Goal: Task Accomplishment & Management: Use online tool/utility

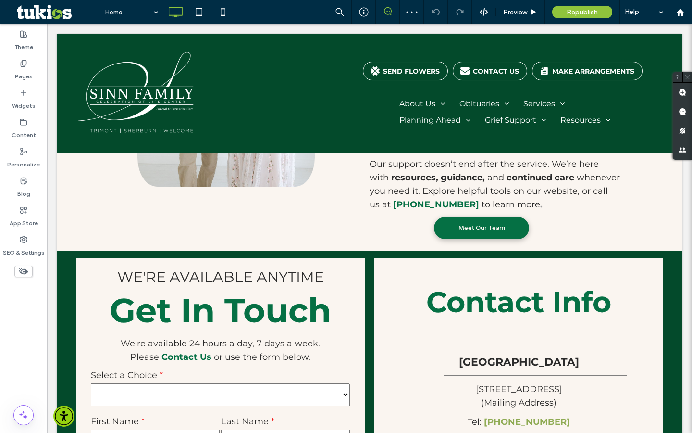
scroll to position [1527, 0]
click at [513, 17] on div "Preview" at bounding box center [520, 12] width 49 height 24
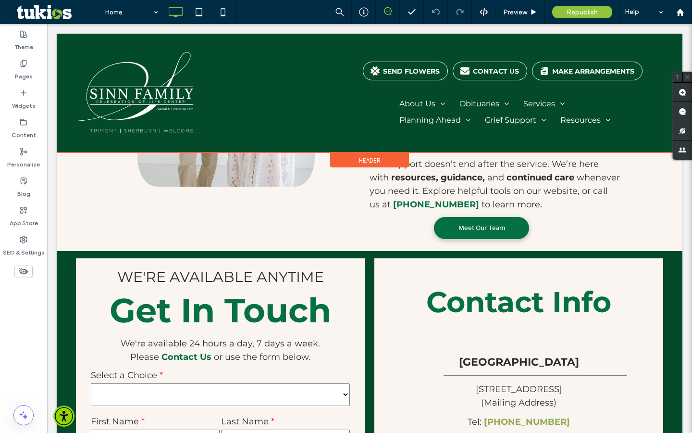
click at [560, 75] on div at bounding box center [370, 93] width 626 height 119
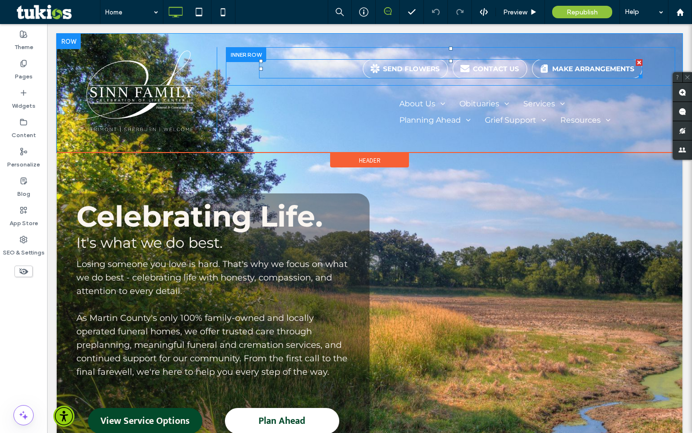
scroll to position [0, 0]
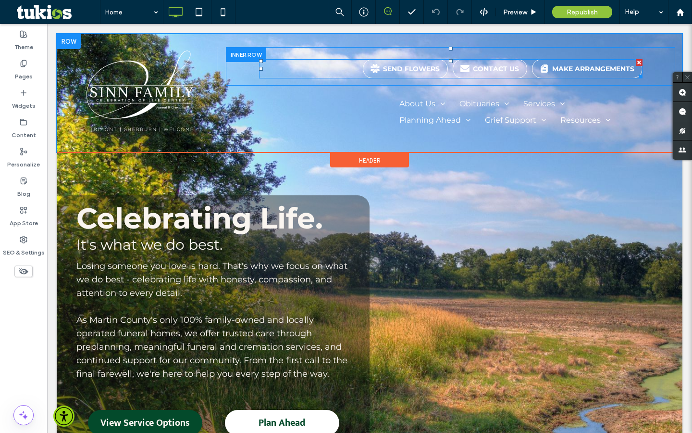
click at [576, 72] on span at bounding box center [451, 68] width 384 height 19
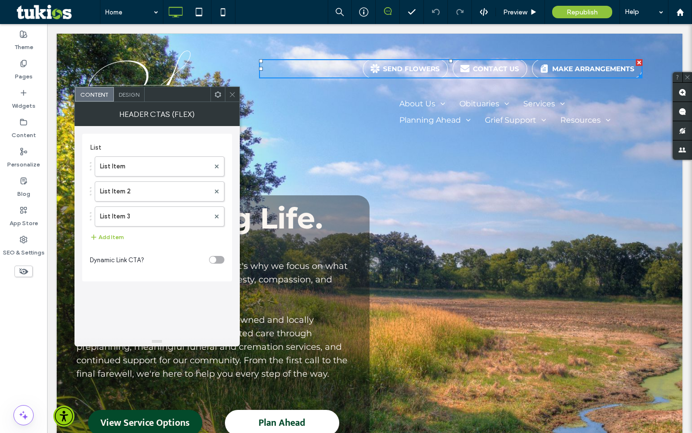
click at [231, 90] on span at bounding box center [232, 94] width 7 height 14
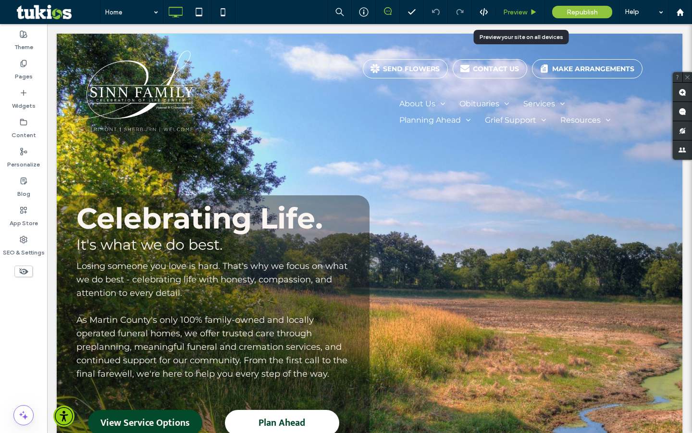
click at [526, 8] on span "Preview" at bounding box center [515, 12] width 24 height 8
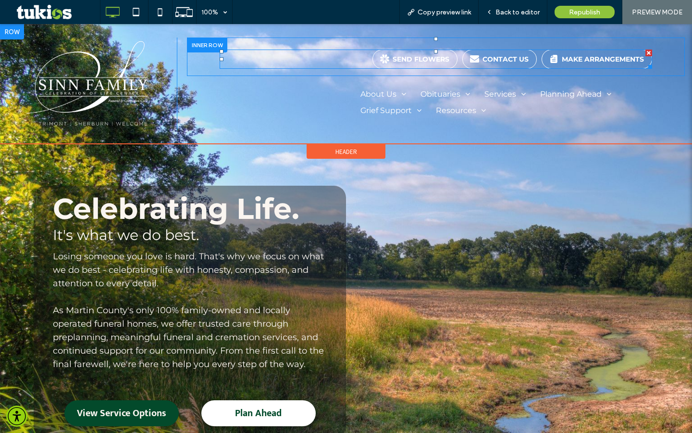
click at [572, 53] on span at bounding box center [436, 59] width 432 height 19
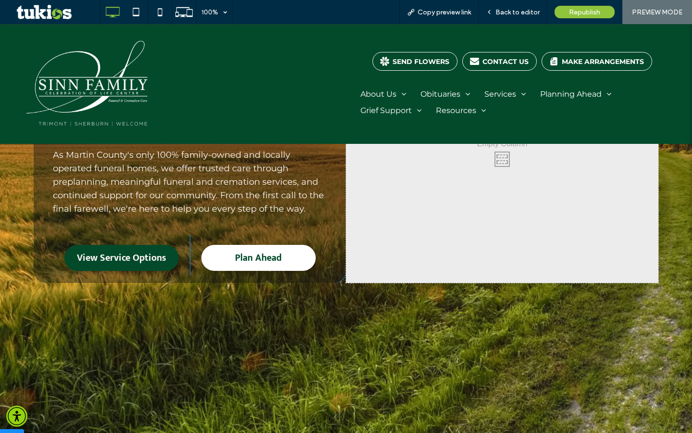
scroll to position [158, 0]
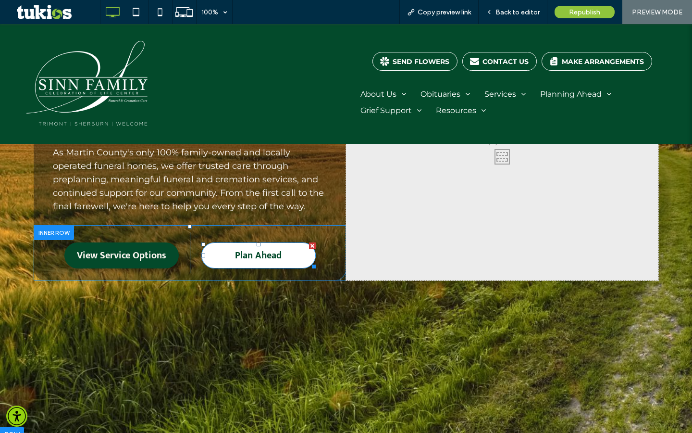
click at [253, 255] on span "Plan Ahead" at bounding box center [258, 255] width 47 height 16
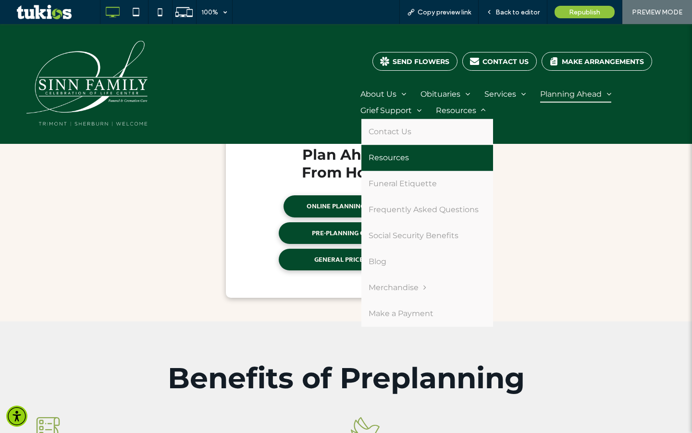
scroll to position [269, 0]
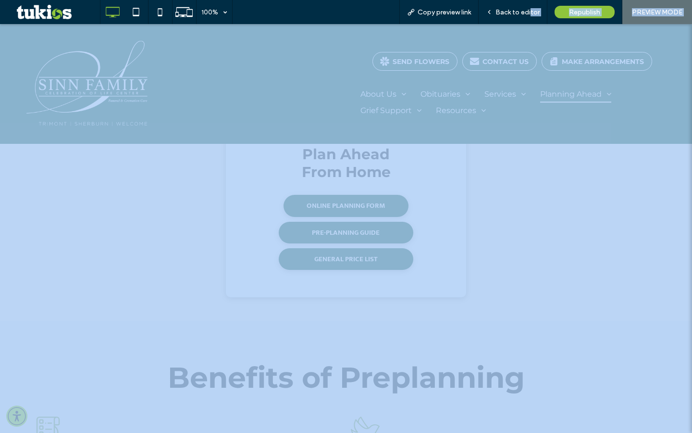
drag, startPoint x: 531, startPoint y: 10, endPoint x: 531, endPoint y: 379, distance: 369.2
click at [531, 10] on span "Back to editor" at bounding box center [518, 12] width 44 height 8
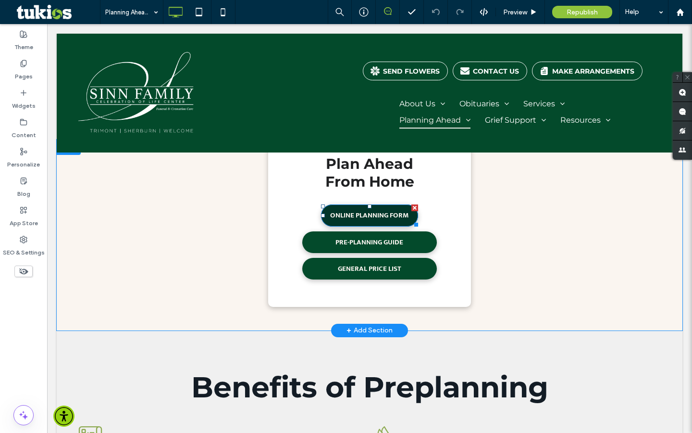
click at [395, 216] on span "ONLINE PLANNING FORM" at bounding box center [369, 215] width 79 height 22
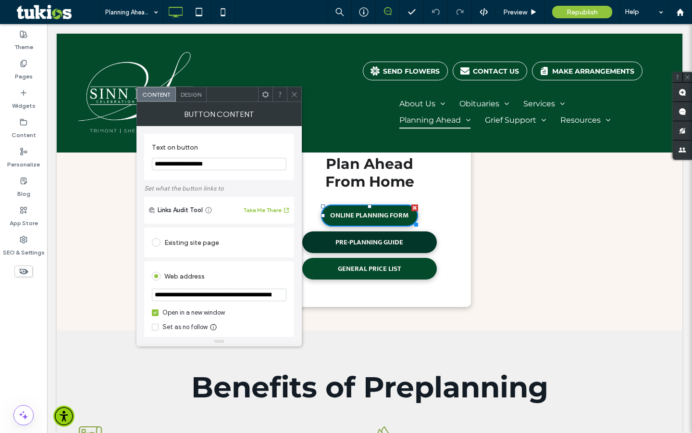
click at [375, 243] on span "PRE-PLANNING GUIDE" at bounding box center [370, 242] width 68 height 22
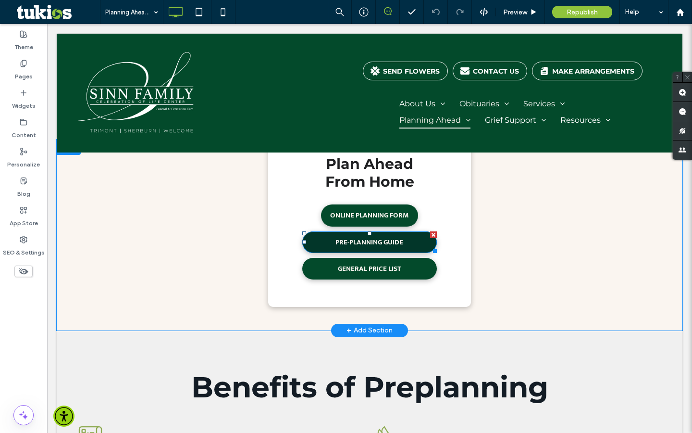
click at [373, 243] on span "PRE-PLANNING GUIDE" at bounding box center [370, 242] width 68 height 22
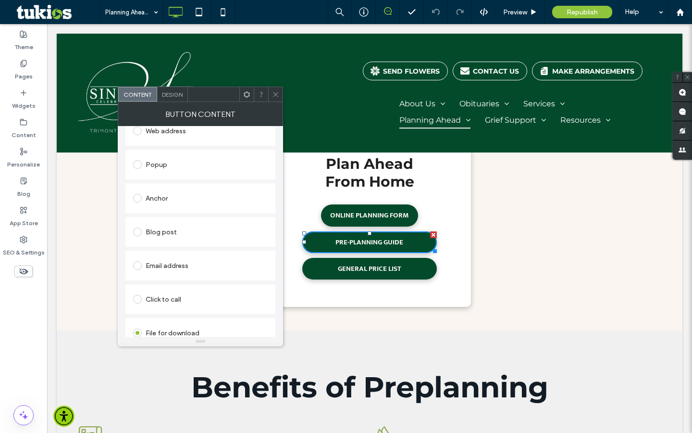
scroll to position [187, 0]
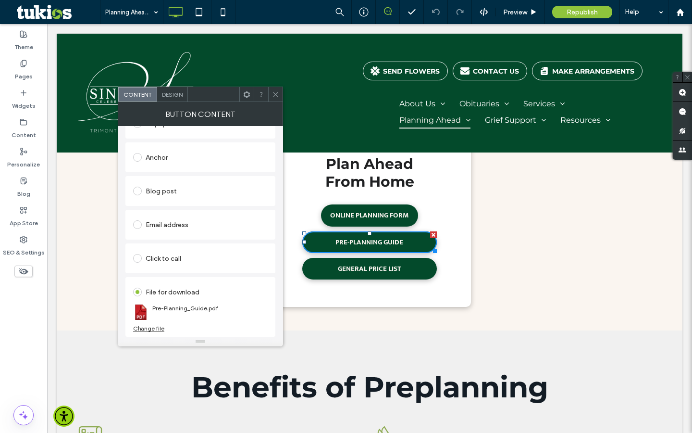
click at [177, 96] on span "Design" at bounding box center [172, 94] width 21 height 7
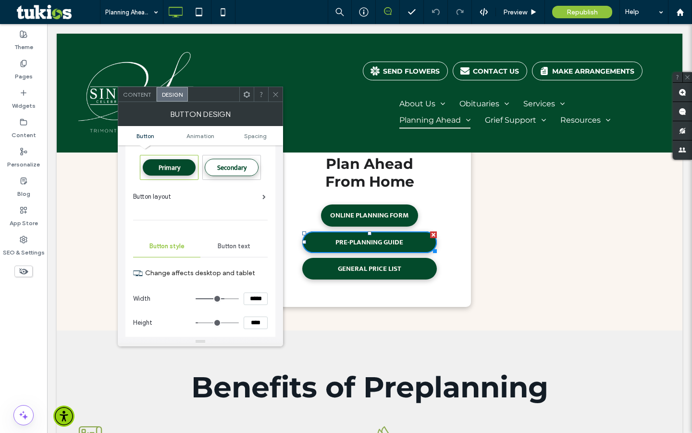
scroll to position [18, 0]
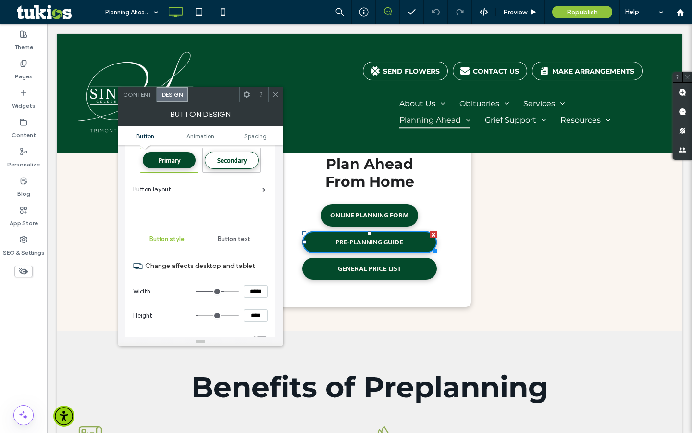
click at [276, 98] on icon at bounding box center [275, 94] width 7 height 7
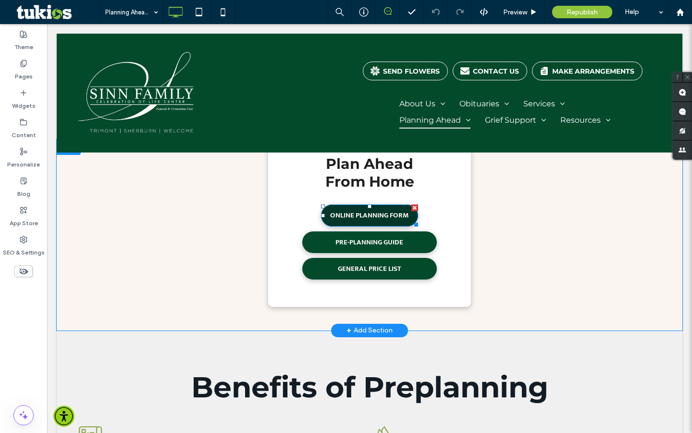
click at [345, 210] on span "ONLINE PLANNING FORM" at bounding box center [369, 215] width 79 height 22
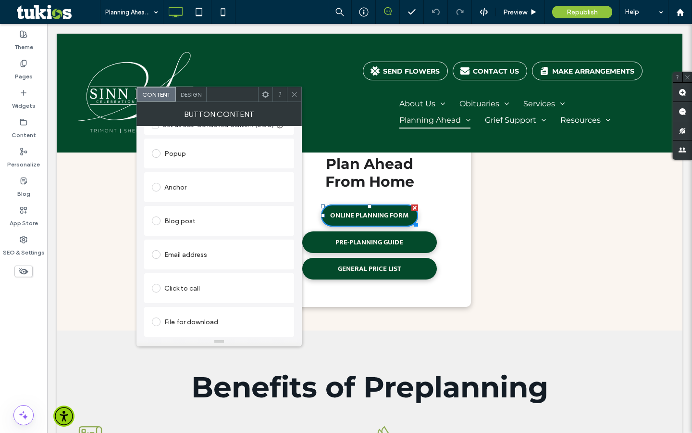
scroll to position [0, 0]
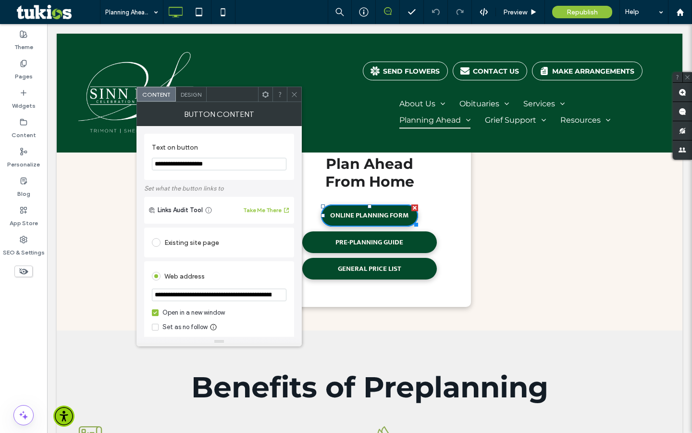
click at [199, 99] on div "Design" at bounding box center [191, 94] width 31 height 14
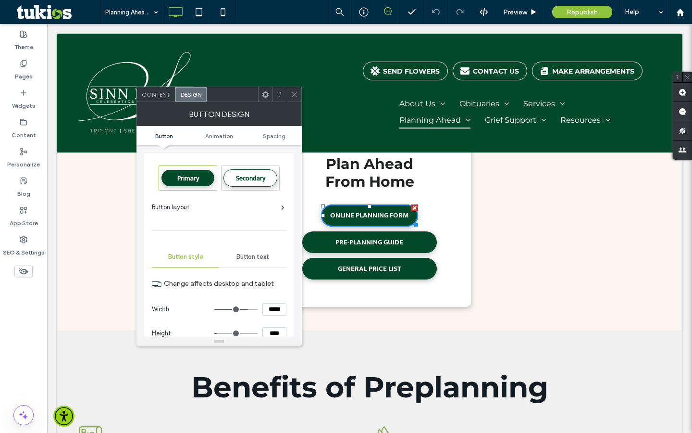
click at [275, 307] on input "*****" at bounding box center [275, 309] width 24 height 13
type input "*****"
type input "***"
type input "*****"
click at [274, 332] on input "****" at bounding box center [275, 333] width 24 height 13
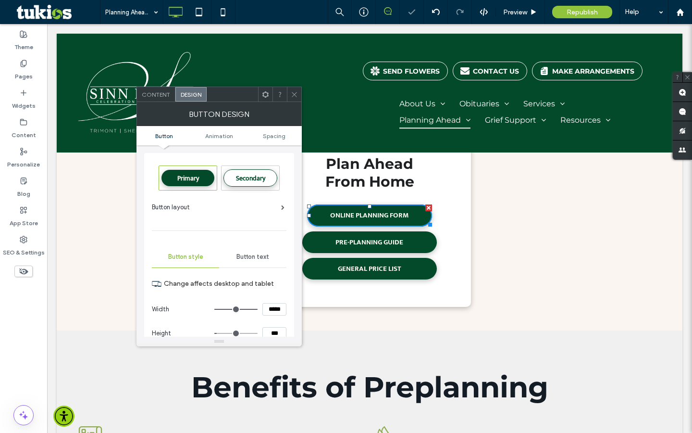
scroll to position [0, 0]
type input "****"
type input "**"
click at [276, 113] on div "BUTTON DESIGN" at bounding box center [219, 114] width 165 height 24
click at [275, 311] on input "*****" at bounding box center [275, 308] width 24 height 13
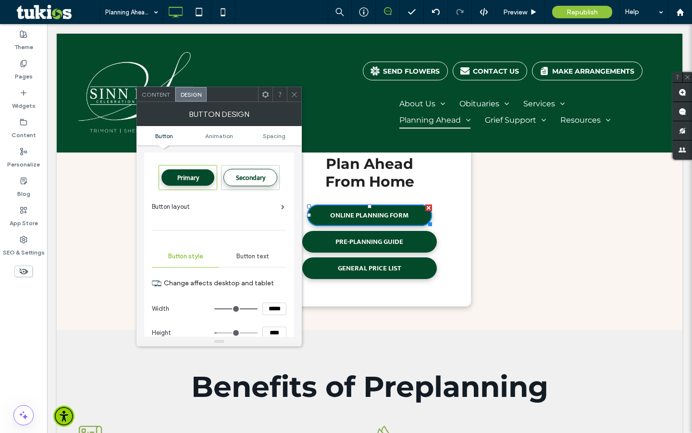
type input "*****"
click at [538, 297] on div "Plan Ahead From Home ONLINE PLANNING FORM PRE-PLANNING GUIDE GENERAL PRICE LIST…" at bounding box center [370, 234] width 588 height 190
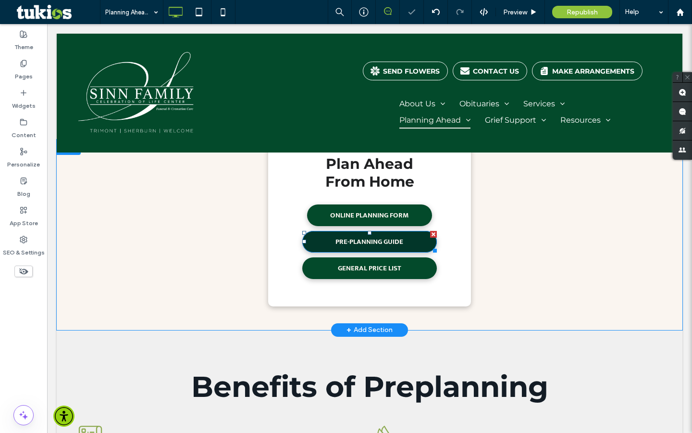
click at [385, 236] on span "PRE-PLANNING GUIDE" at bounding box center [370, 242] width 68 height 22
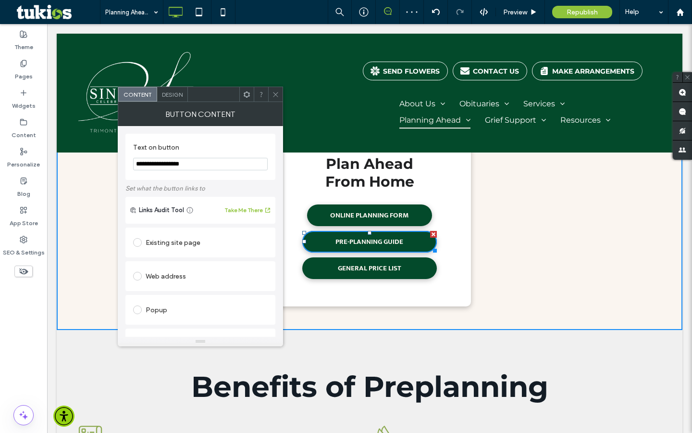
click at [174, 89] on div "Design" at bounding box center [172, 94] width 31 height 14
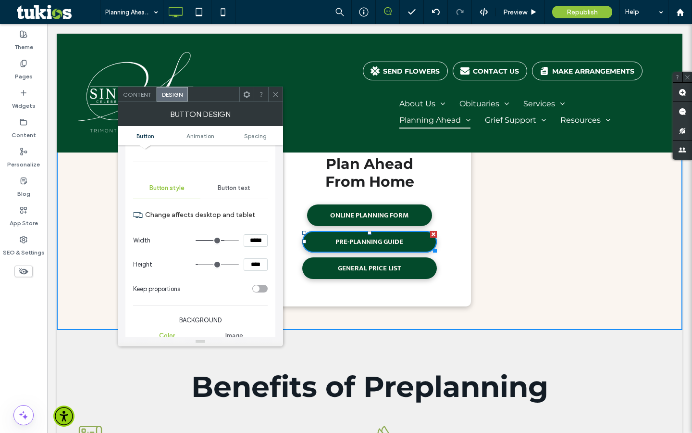
scroll to position [69, 0]
click at [272, 93] on icon at bounding box center [275, 94] width 7 height 7
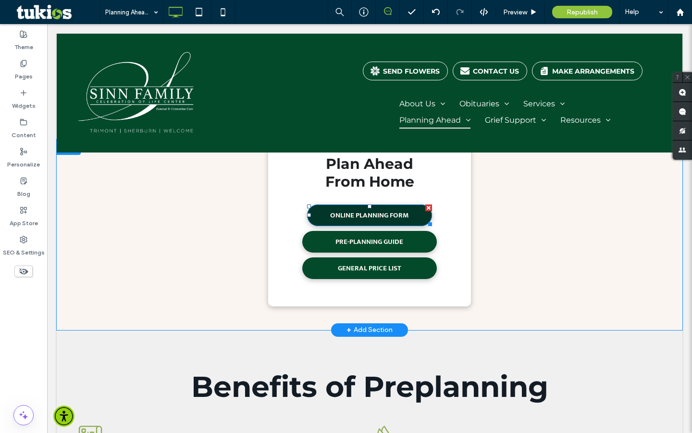
click at [395, 212] on span "ONLINE PLANNING FORM" at bounding box center [369, 215] width 79 height 22
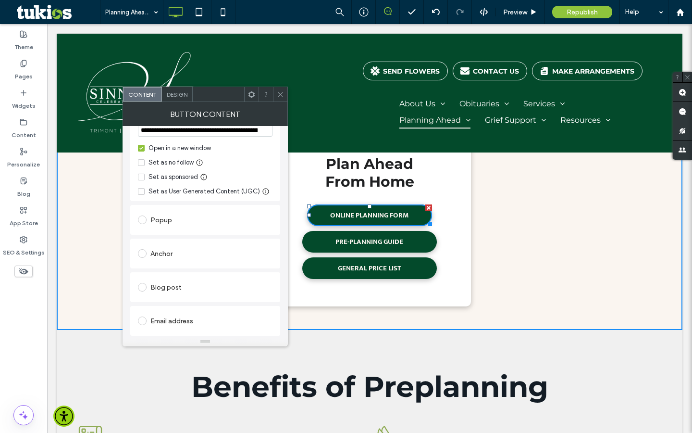
scroll to position [181, 0]
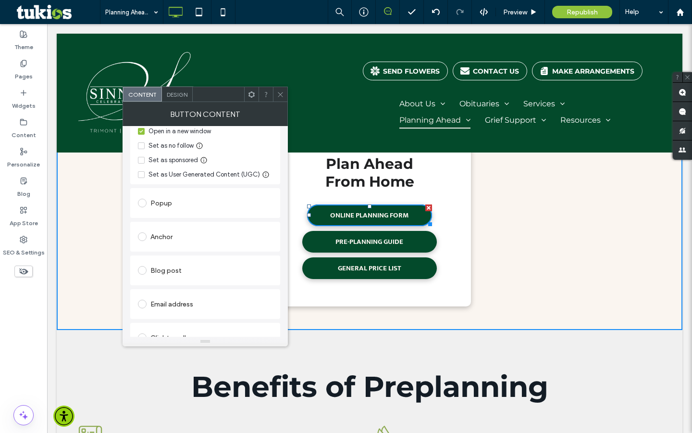
click at [180, 88] on div "Design" at bounding box center [177, 94] width 31 height 14
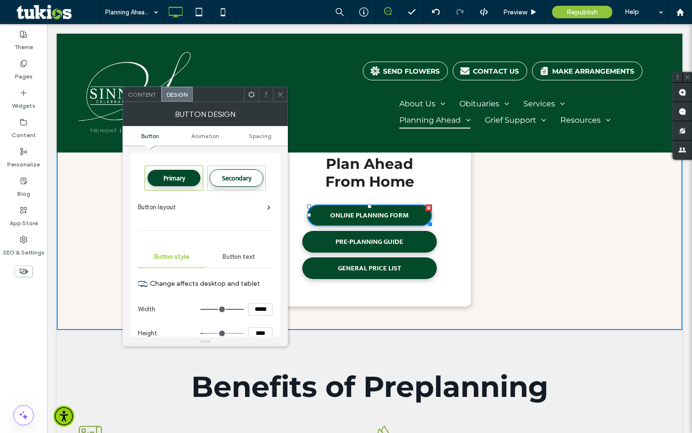
click at [260, 308] on input "*****" at bounding box center [261, 309] width 24 height 13
type input "*****"
click at [238, 230] on hr at bounding box center [205, 230] width 135 height 0
click at [250, 238] on div "Primary Secondary Button layout Button style Button text Change affects desktop…" at bounding box center [205, 339] width 135 height 363
click at [268, 242] on div "Primary Secondary Button layout Button style Button text Change affects desktop…" at bounding box center [205, 339] width 135 height 363
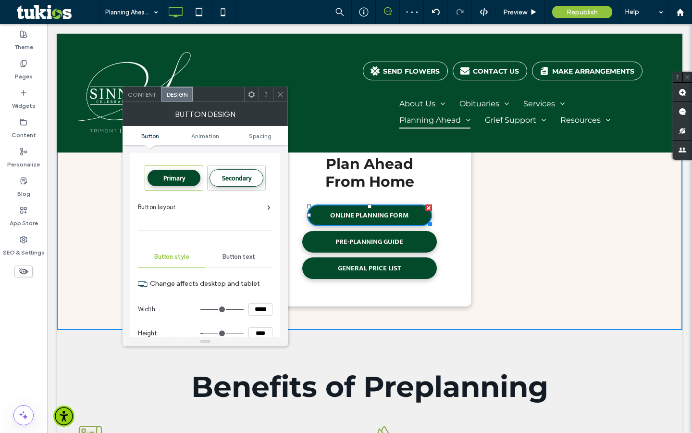
click at [276, 96] on div at bounding box center [280, 94] width 14 height 14
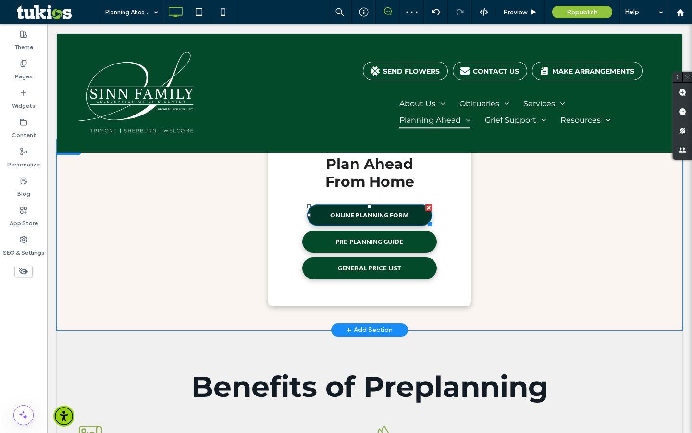
click at [368, 223] on span "ONLINE PLANNING FORM" at bounding box center [369, 215] width 79 height 22
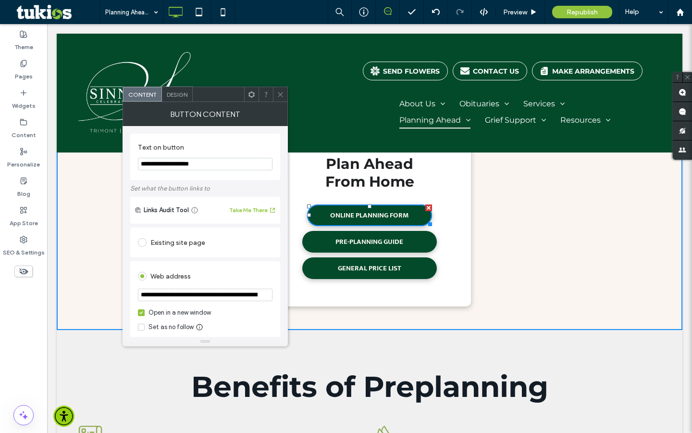
click at [174, 94] on span "Design" at bounding box center [177, 94] width 21 height 7
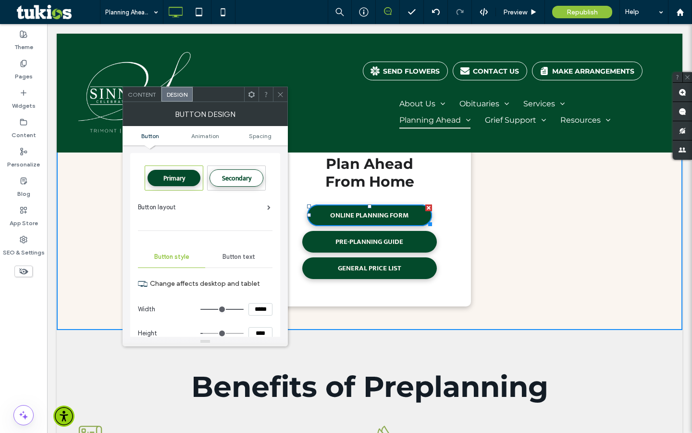
type input "***"
type input "*****"
type input "***"
type input "*****"
drag, startPoint x: 239, startPoint y: 309, endPoint x: 249, endPoint y: 309, distance: 9.1
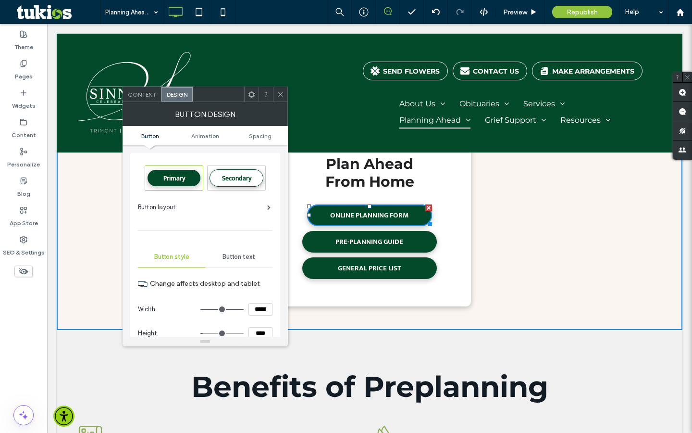
click at [244, 309] on input "range" at bounding box center [221, 309] width 43 height 1
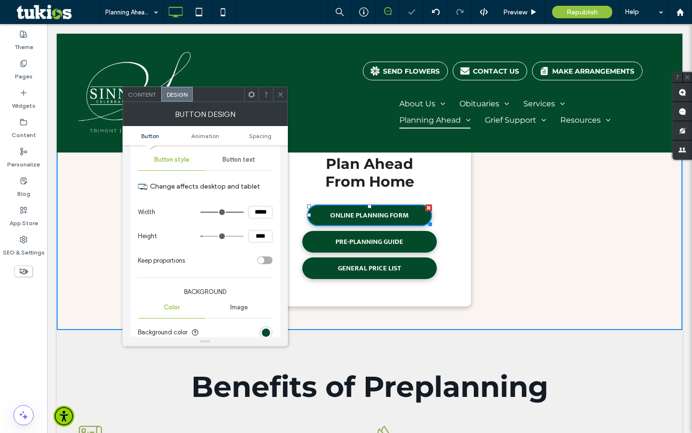
scroll to position [100, 0]
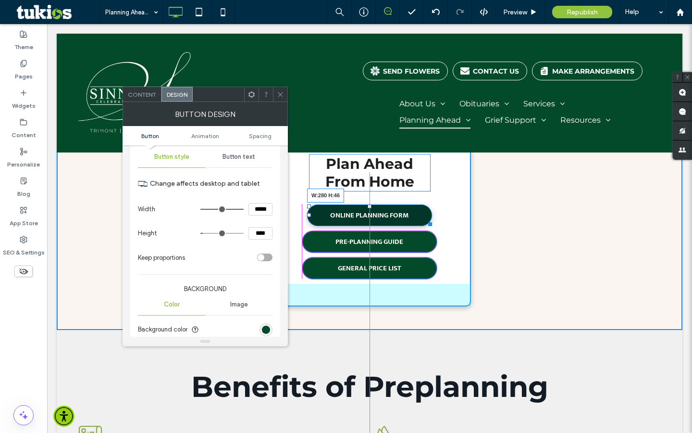
click at [432, 222] on div at bounding box center [428, 222] width 7 height 7
click at [435, 225] on div at bounding box center [433, 222] width 7 height 7
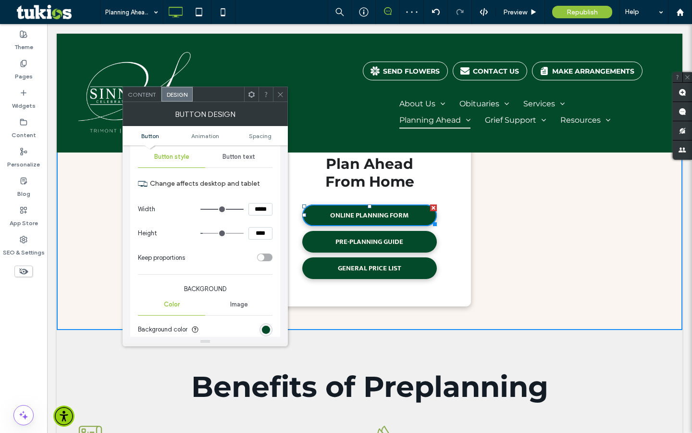
click at [280, 92] on icon at bounding box center [280, 94] width 7 height 7
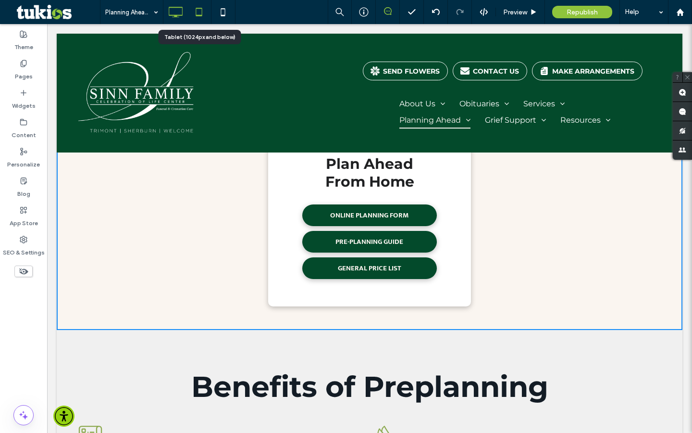
click at [196, 12] on use at bounding box center [199, 12] width 6 height 8
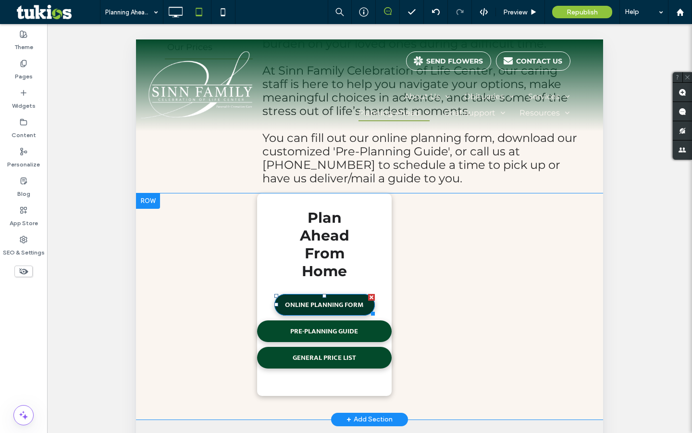
click at [345, 310] on span "ONLINE PLANNING FORM" at bounding box center [324, 305] width 79 height 22
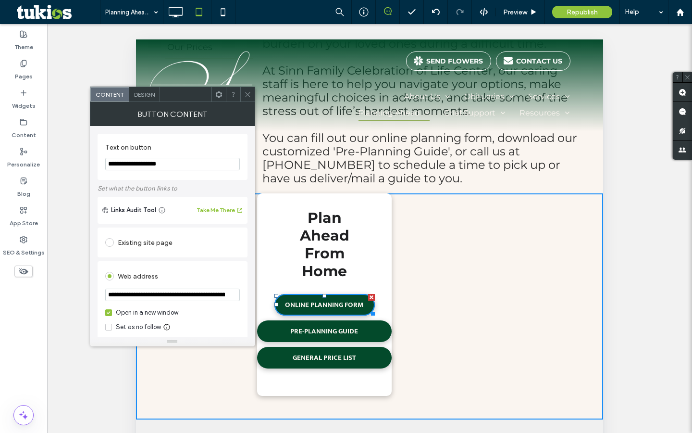
click at [245, 91] on icon at bounding box center [247, 94] width 7 height 7
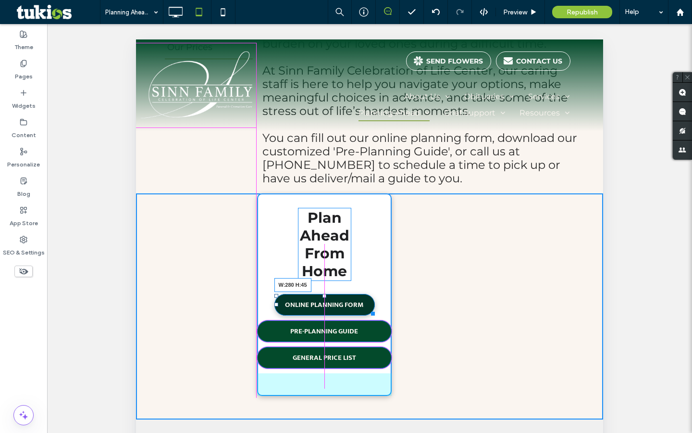
drag, startPoint x: 373, startPoint y: 311, endPoint x: 389, endPoint y: 311, distance: 16.3
click at [375, 311] on div at bounding box center [371, 311] width 7 height 7
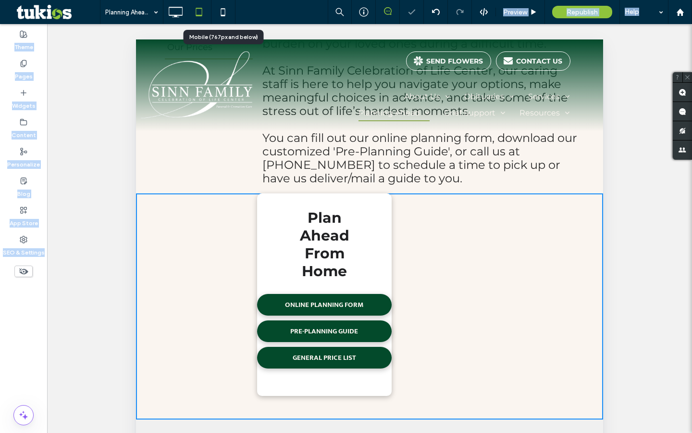
drag, startPoint x: 226, startPoint y: 4, endPoint x: 226, endPoint y: 373, distance: 369.2
click at [226, 4] on icon at bounding box center [222, 11] width 19 height 19
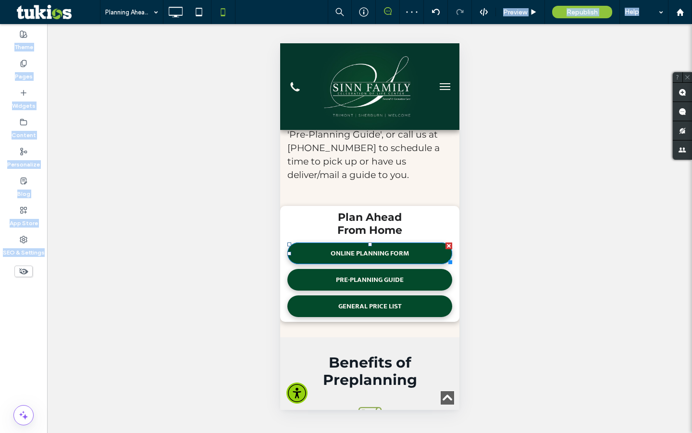
scroll to position [557, 0]
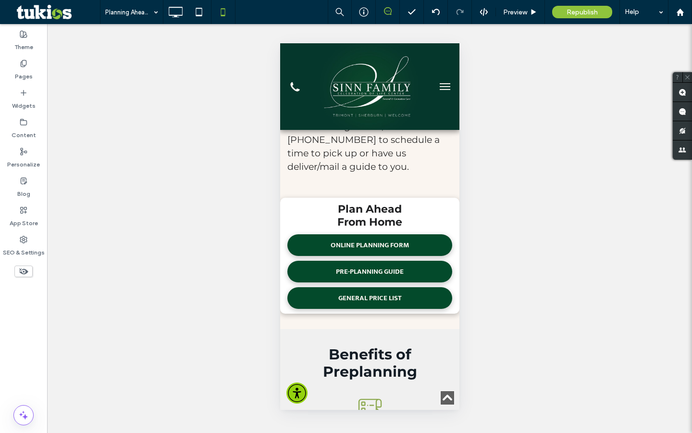
click at [567, 70] on div "Unhide? Yes Unhide? Yes Unhide? Yes Unhide? Yes Unhide? Yes Unhide? Yes Unhide?…" at bounding box center [369, 228] width 645 height 409
click at [583, 9] on span "Republish" at bounding box center [582, 12] width 31 height 8
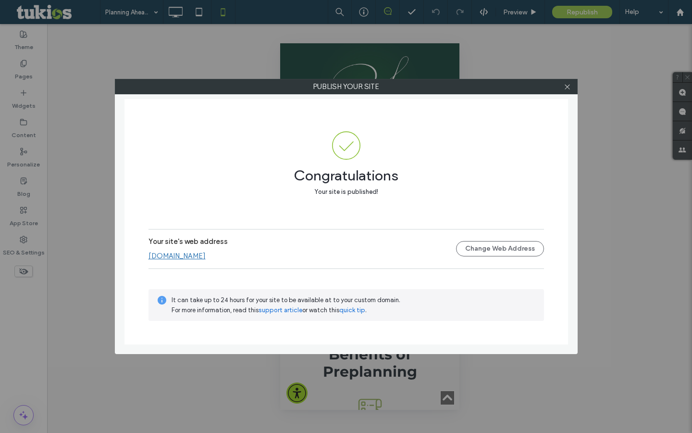
click at [206, 259] on link "[DOMAIN_NAME]" at bounding box center [177, 255] width 57 height 9
click at [567, 87] on use at bounding box center [567, 86] width 5 height 5
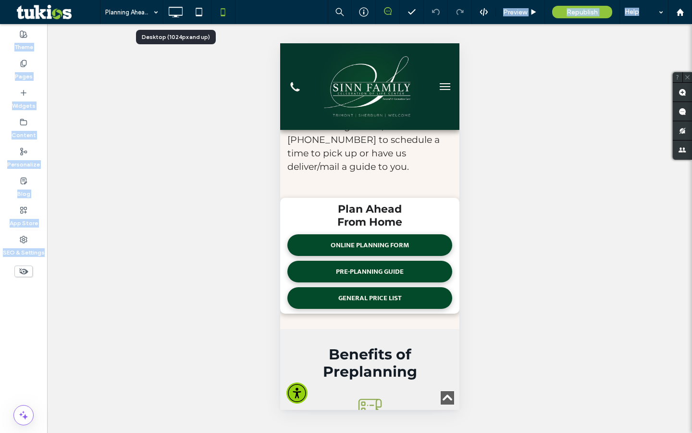
click at [177, 8] on icon at bounding box center [175, 11] width 19 height 19
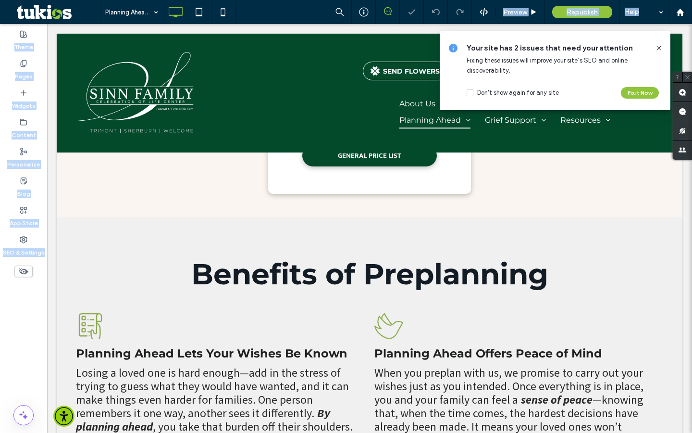
scroll to position [265, 0]
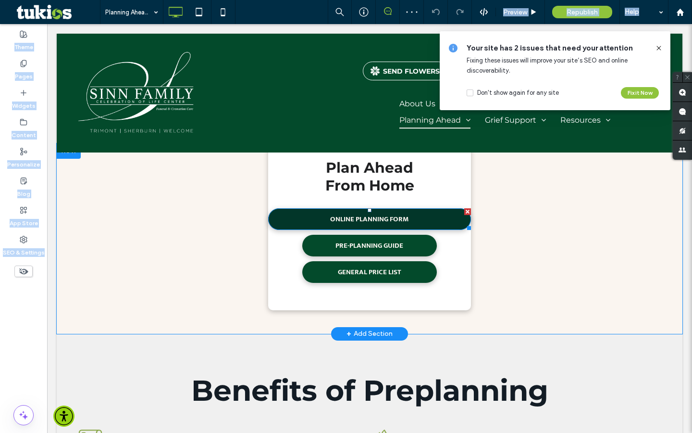
click at [450, 218] on link "ONLINE PLANNING FORM" at bounding box center [369, 219] width 203 height 22
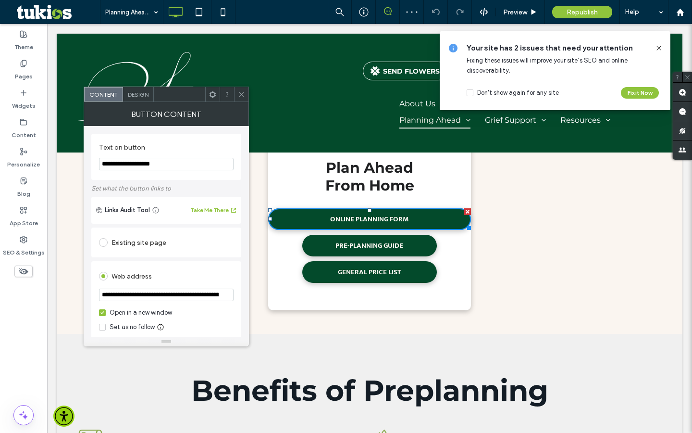
click at [143, 98] on div "Design" at bounding box center [138, 94] width 31 height 14
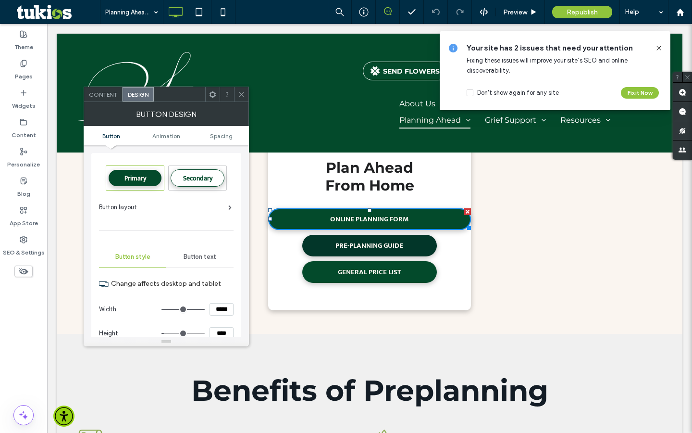
click at [345, 247] on span "PRE-PLANNING GUIDE" at bounding box center [370, 246] width 68 height 22
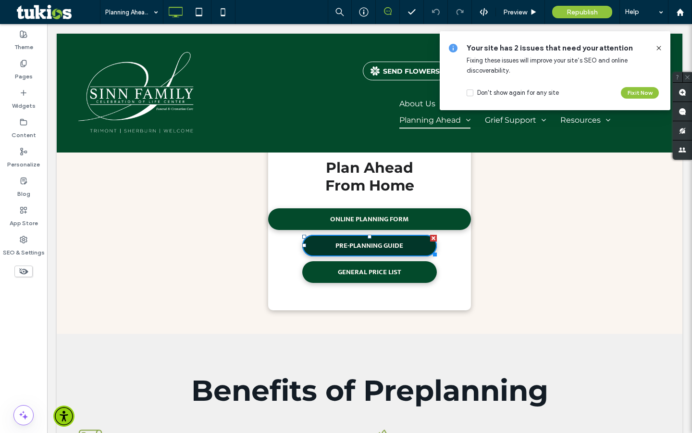
click at [345, 247] on span "PRE-PLANNING GUIDE" at bounding box center [370, 246] width 68 height 22
click at [357, 246] on span "PRE-PLANNING GUIDE" at bounding box center [370, 246] width 68 height 22
click at [658, 47] on use at bounding box center [659, 48] width 4 height 4
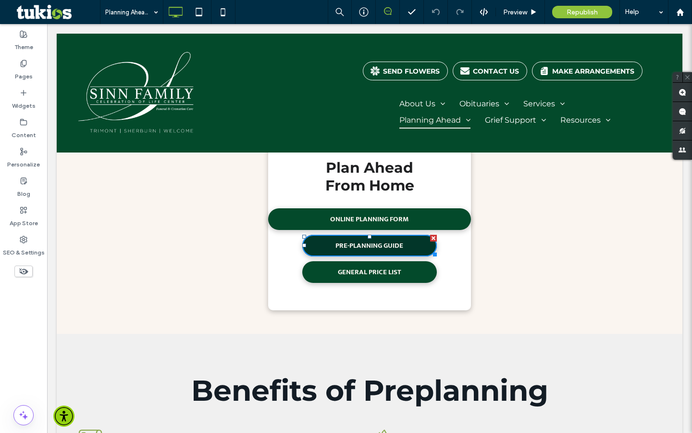
click at [379, 241] on span "PRE-PLANNING GUIDE" at bounding box center [370, 246] width 68 height 22
click at [340, 255] on span "PRE-PLANNING GUIDE" at bounding box center [370, 246] width 68 height 22
click at [338, 239] on span "PRE-PLANNING GUIDE" at bounding box center [370, 246] width 68 height 22
click at [338, 259] on div "Plan Ahead From Home ONLINE PLANNING FORM PRE-PLANNING GUIDE GENERAL PRICE LIST…" at bounding box center [369, 226] width 203 height 167
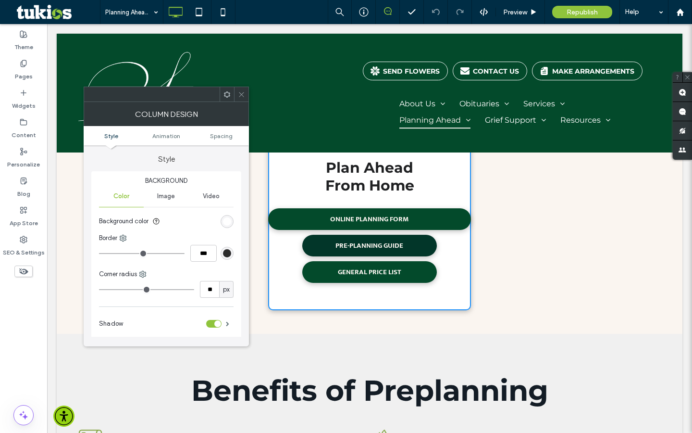
click at [332, 246] on link "PRE-PLANNING GUIDE" at bounding box center [369, 246] width 135 height 22
click at [239, 91] on icon at bounding box center [241, 94] width 7 height 7
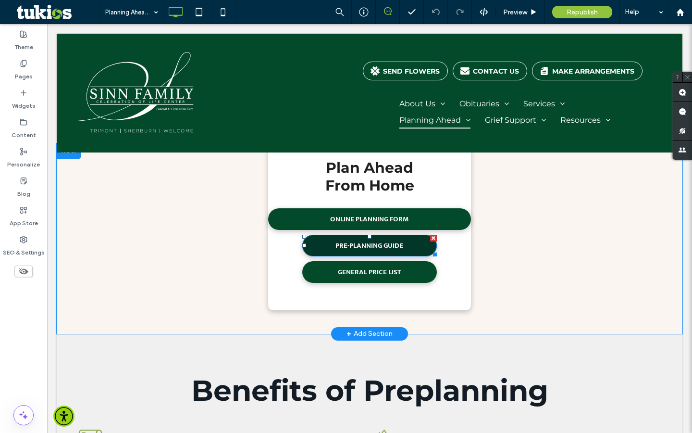
click at [373, 246] on span "PRE-PLANNING GUIDE" at bounding box center [370, 246] width 68 height 22
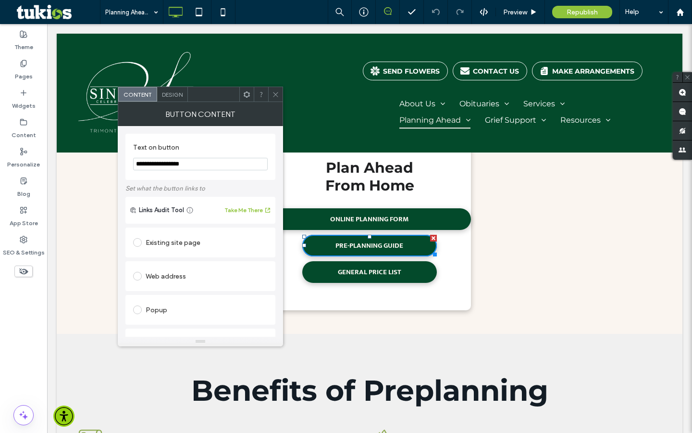
click at [169, 95] on span "Design" at bounding box center [172, 94] width 21 height 7
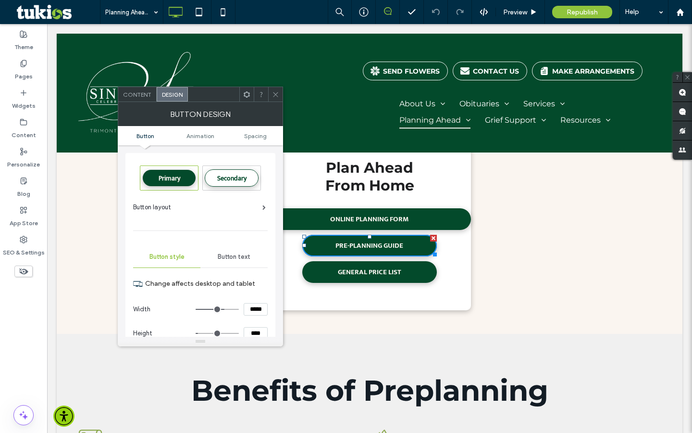
click at [273, 96] on use at bounding box center [275, 94] width 5 height 5
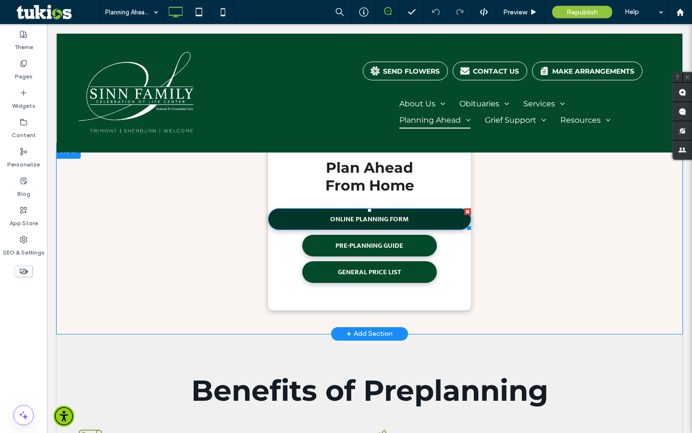
click at [333, 220] on span "ONLINE PLANNING FORM" at bounding box center [369, 219] width 79 height 22
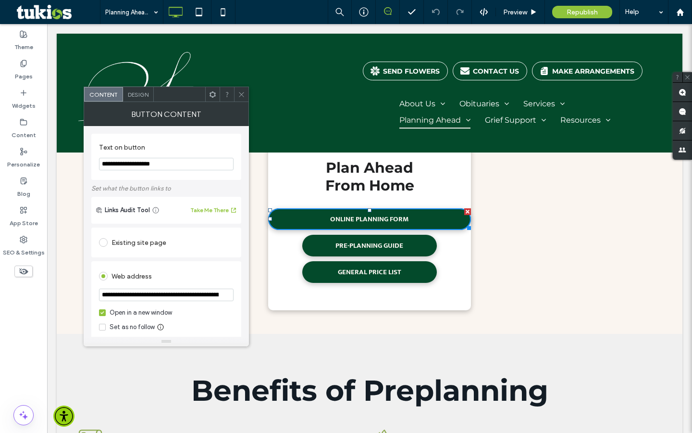
click at [145, 95] on span "Design" at bounding box center [138, 94] width 21 height 7
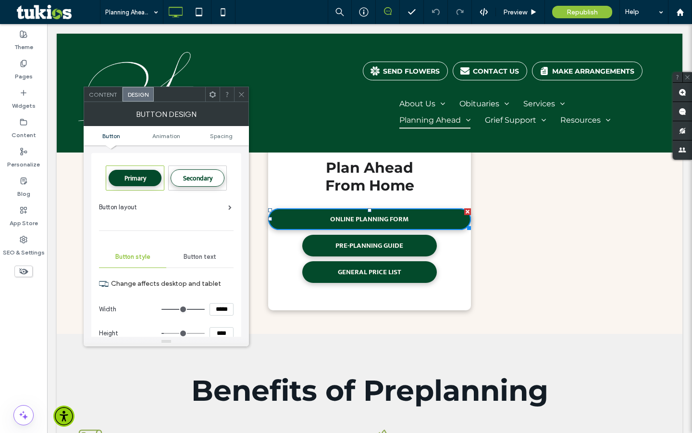
scroll to position [14, 0]
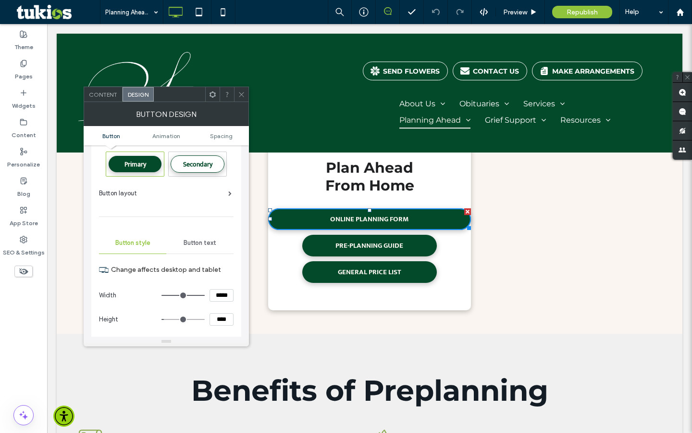
click at [221, 297] on input "*****" at bounding box center [222, 295] width 24 height 13
type input "*****"
type input "***"
click at [244, 91] on icon at bounding box center [241, 94] width 7 height 7
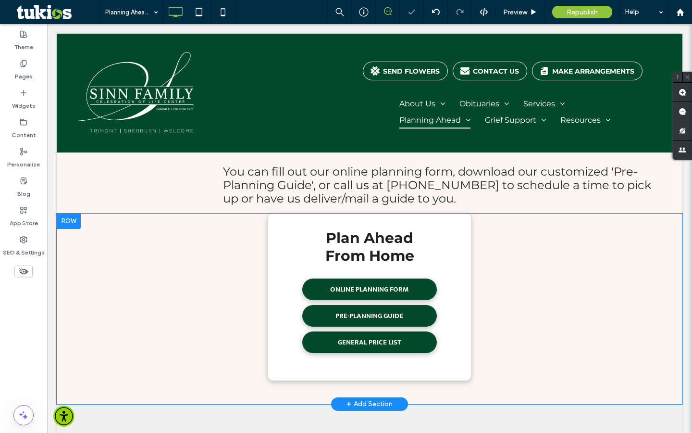
scroll to position [187, 0]
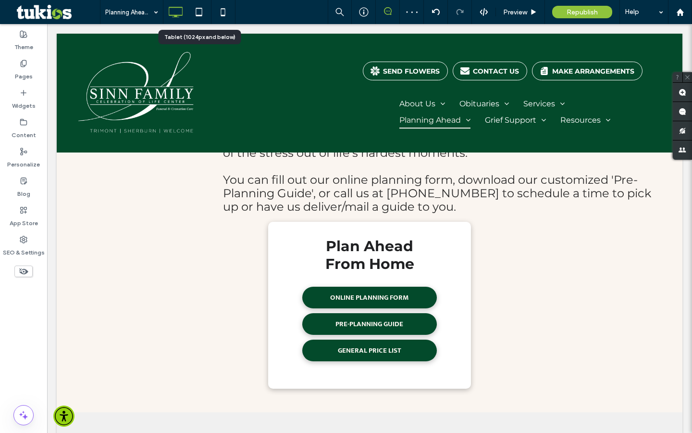
drag, startPoint x: 193, startPoint y: 6, endPoint x: 193, endPoint y: 375, distance: 369.2
click at [193, 6] on icon at bounding box center [198, 11] width 19 height 19
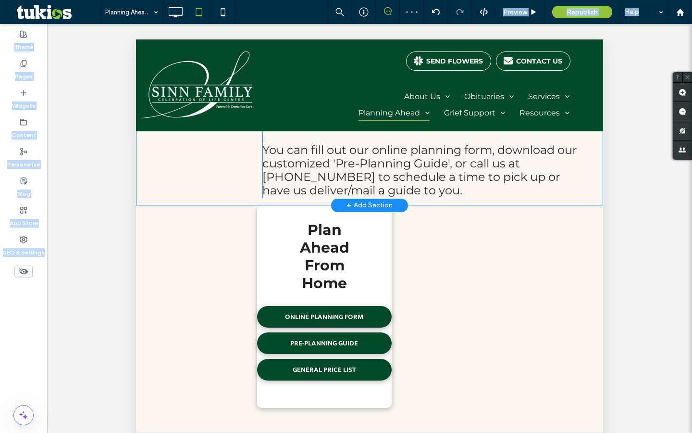
scroll to position [276, 0]
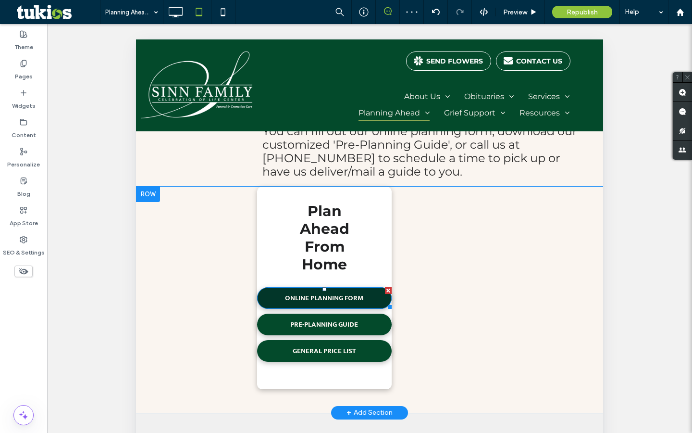
click at [289, 292] on span "ONLINE PLANNING FORM" at bounding box center [324, 298] width 79 height 22
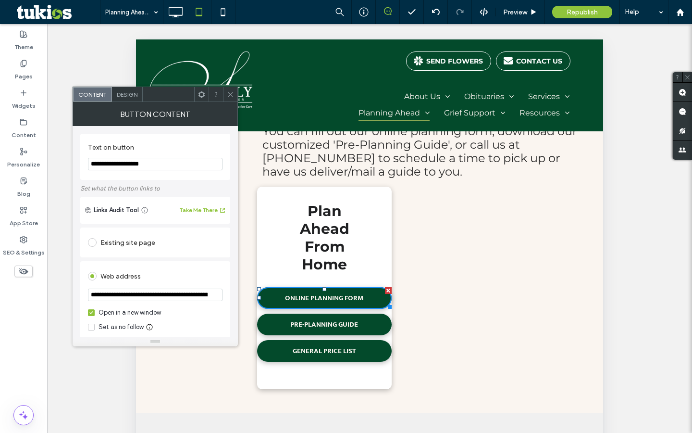
click at [131, 94] on span "Design" at bounding box center [127, 94] width 21 height 7
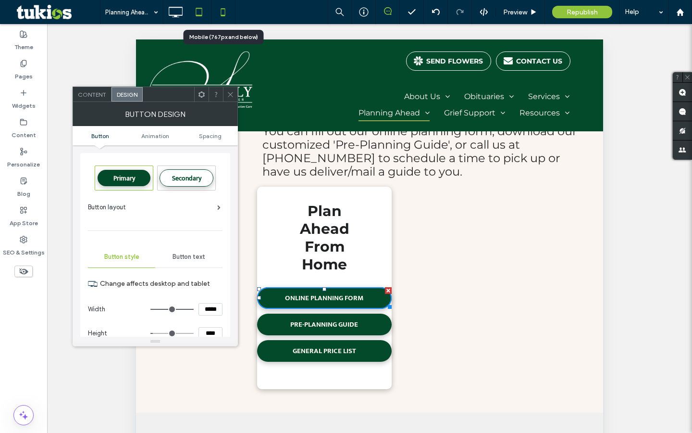
click at [221, 8] on icon at bounding box center [222, 11] width 19 height 19
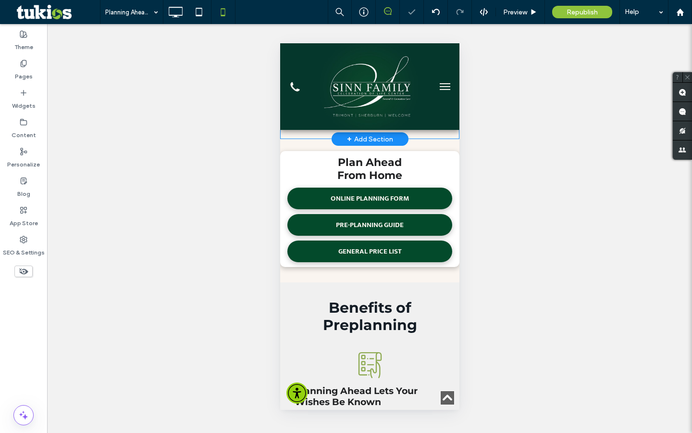
scroll to position [600, 0]
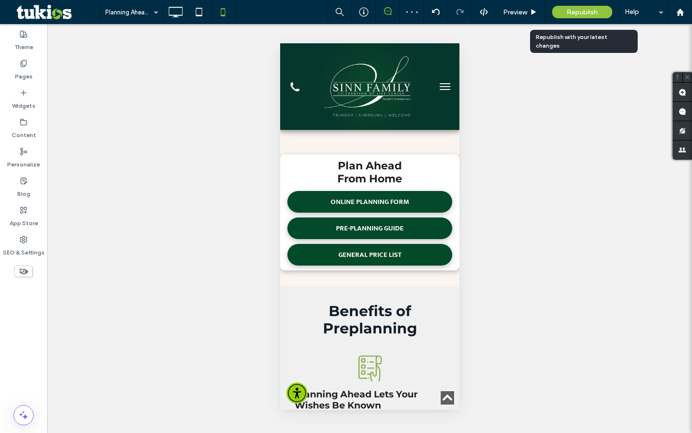
click at [575, 14] on span "Republish" at bounding box center [582, 12] width 31 height 8
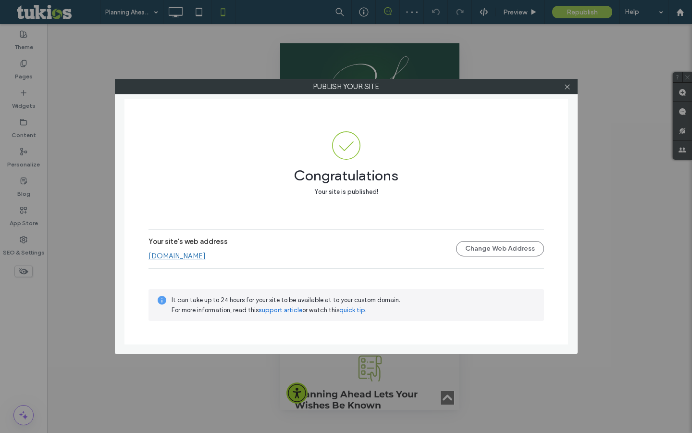
click at [206, 258] on link "[DOMAIN_NAME]" at bounding box center [177, 255] width 57 height 9
